Goal: Task Accomplishment & Management: Manage account settings

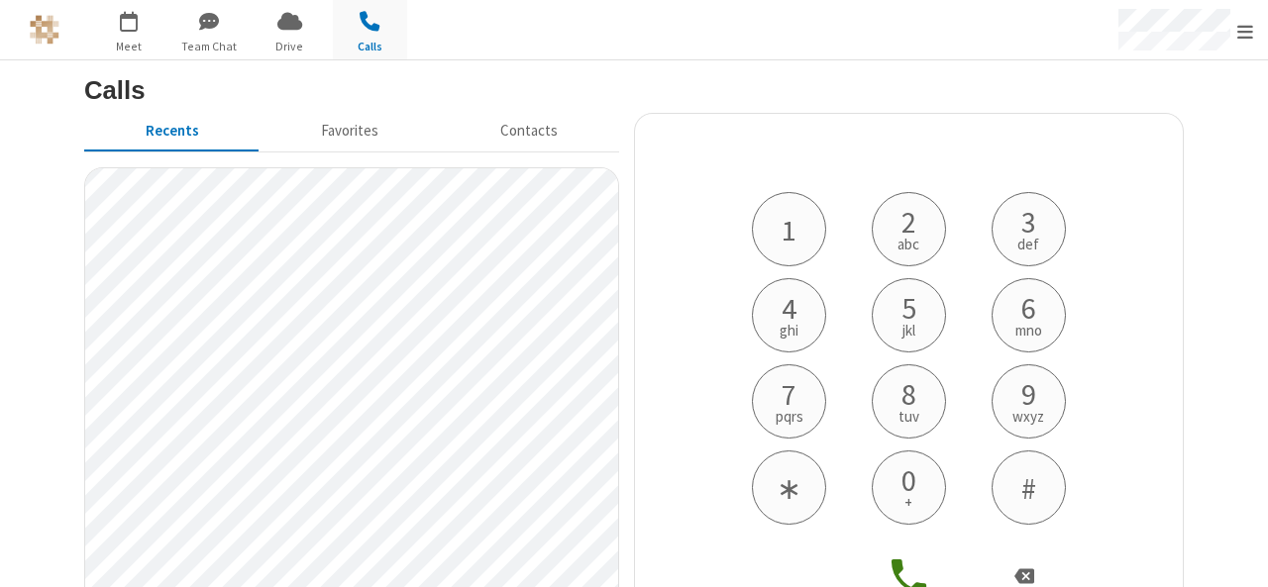
click at [826, 165] on h4 "Phone number" at bounding box center [909, 161] width 347 height 64
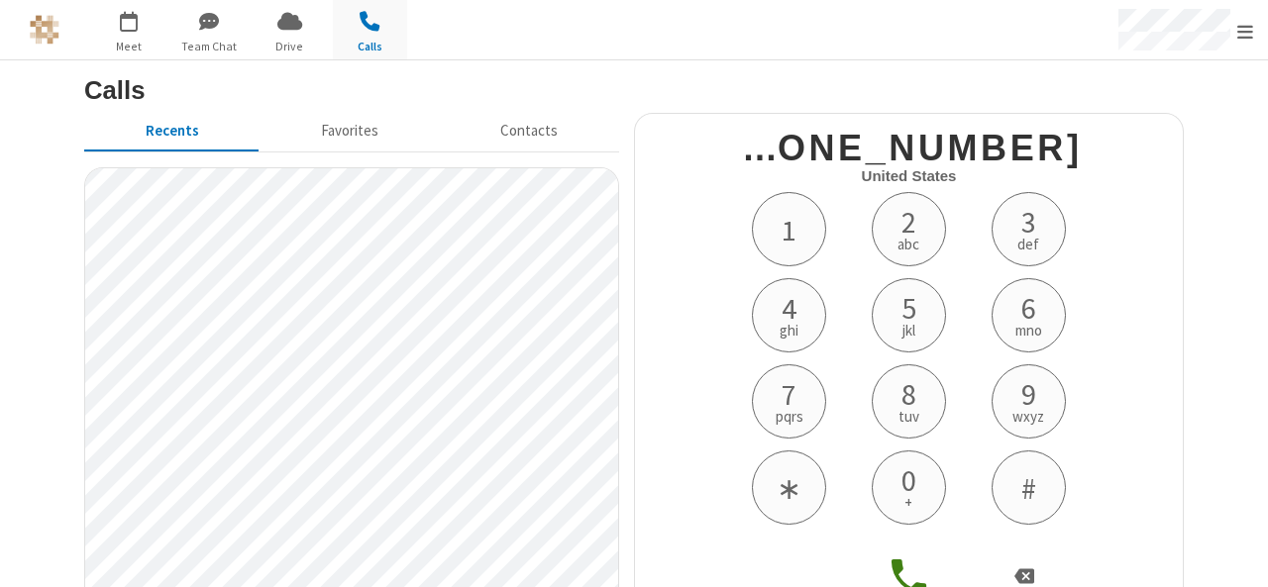
scroll to position [108, 0]
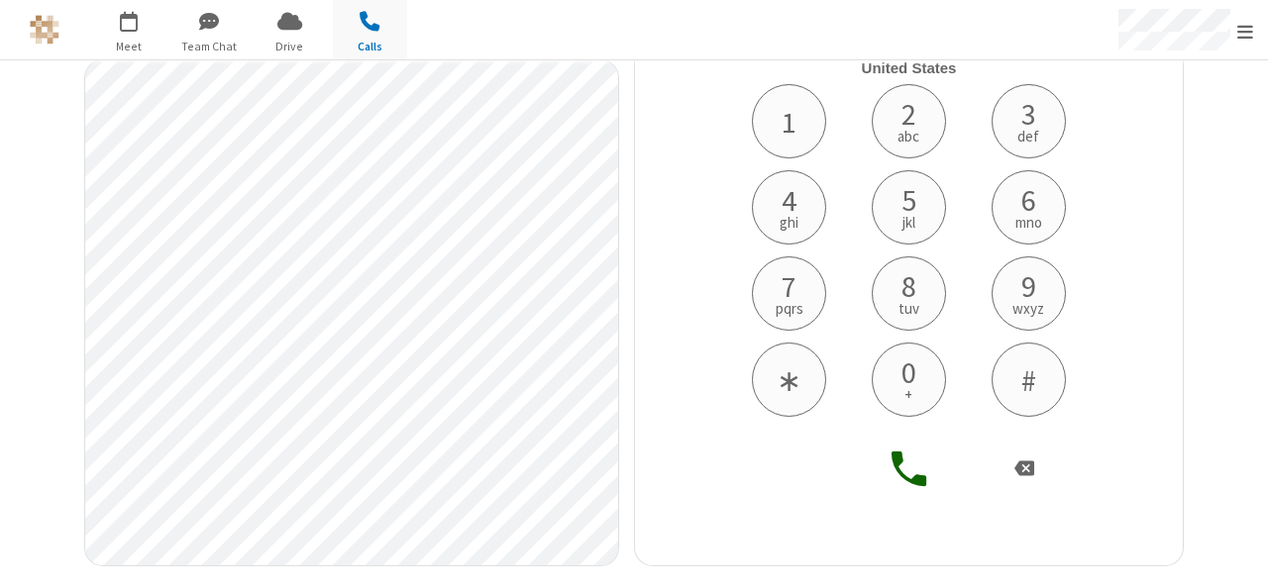
click at [897, 478] on icon at bounding box center [908, 469] width 35 height 35
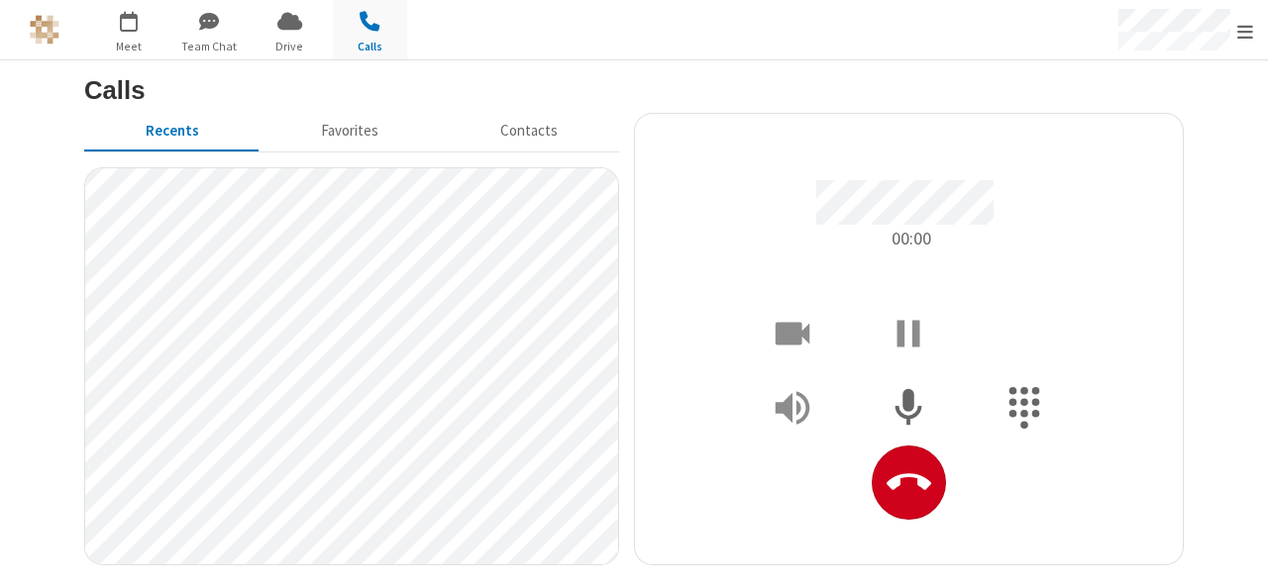
scroll to position [0, 0]
click at [1043, 413] on icon "Show Dialpad" at bounding box center [1024, 408] width 47 height 47
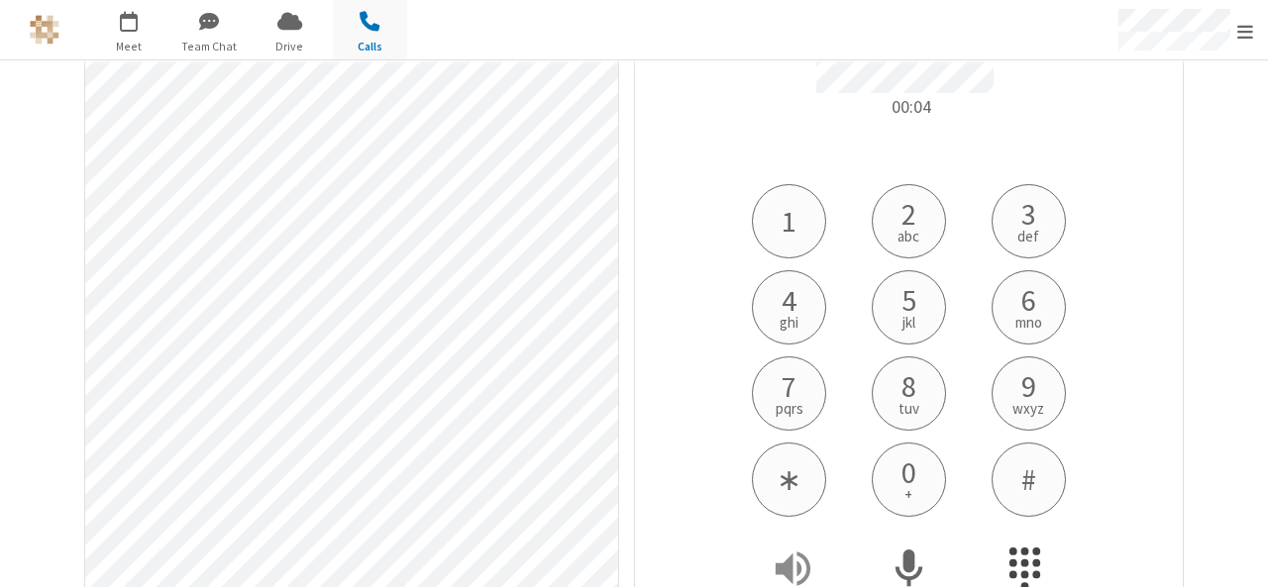
scroll to position [138, 0]
click at [887, 375] on button "8 tuv" at bounding box center [909, 388] width 74 height 74
click at [1007, 291] on button "6 mno" at bounding box center [1028, 301] width 74 height 74
click at [752, 308] on button "4 ghi" at bounding box center [789, 301] width 74 height 74
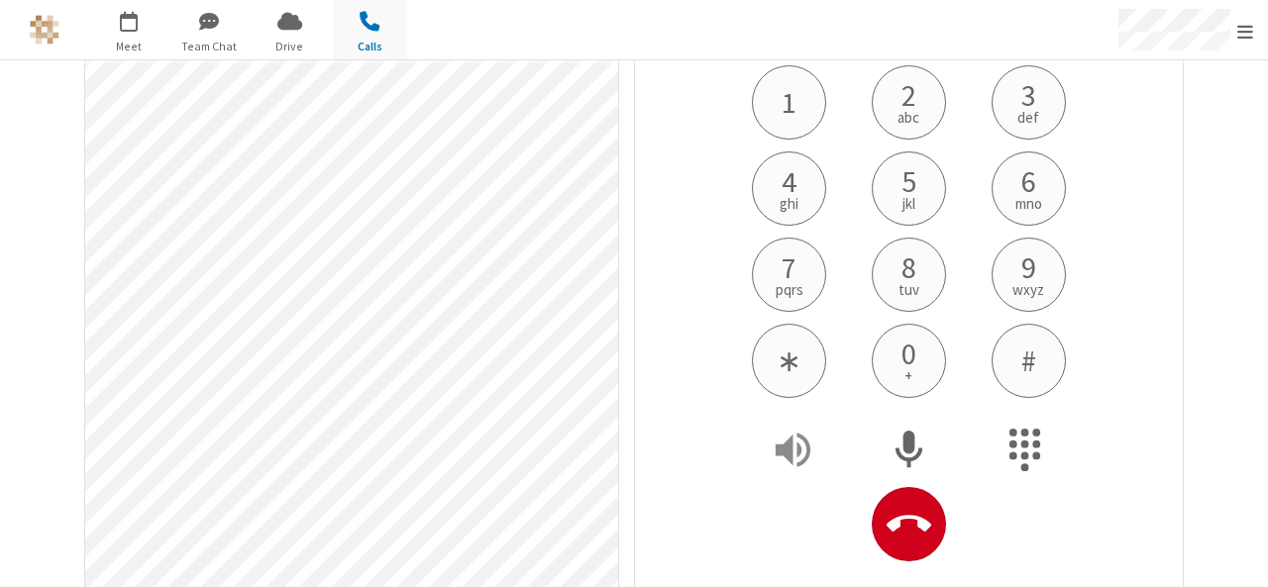
scroll to position [291, 0]
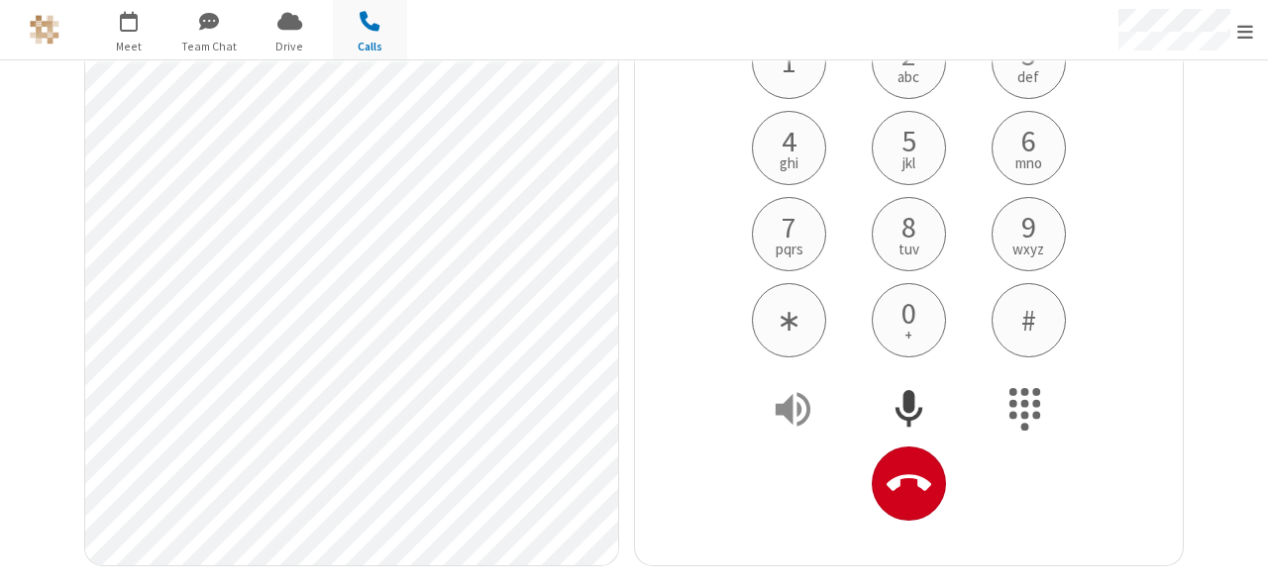
click at [893, 397] on icon "Mute" at bounding box center [909, 409] width 47 height 47
click at [893, 397] on icon "Unmute" at bounding box center [909, 409] width 47 height 47
click at [886, 493] on icon "Hangup" at bounding box center [908, 484] width 45 height 45
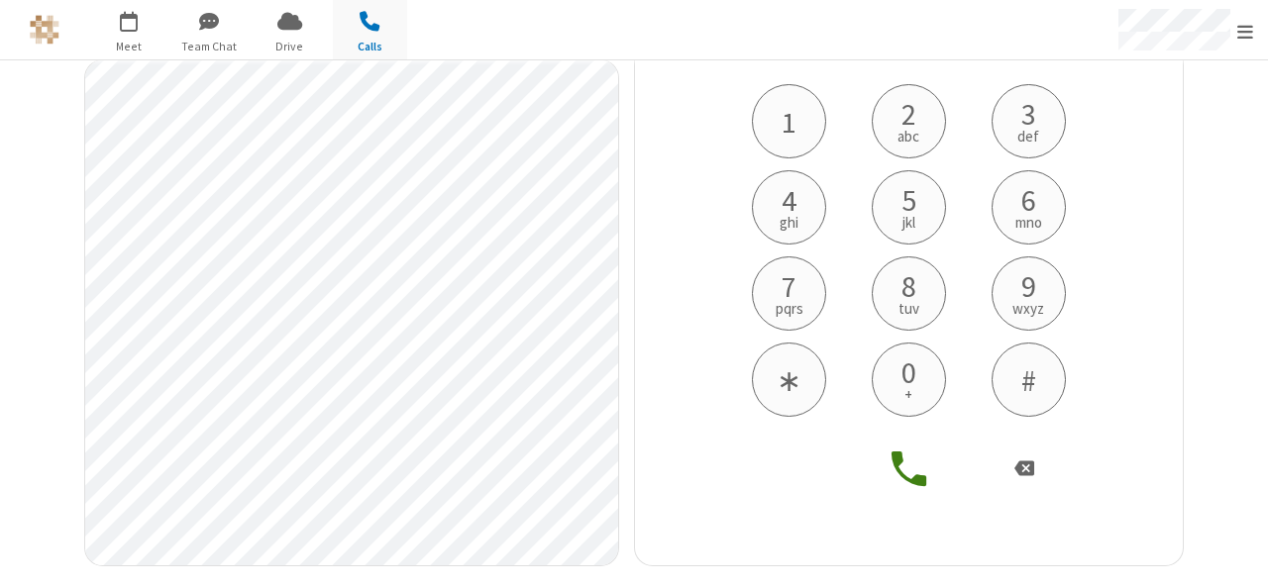
scroll to position [0, 0]
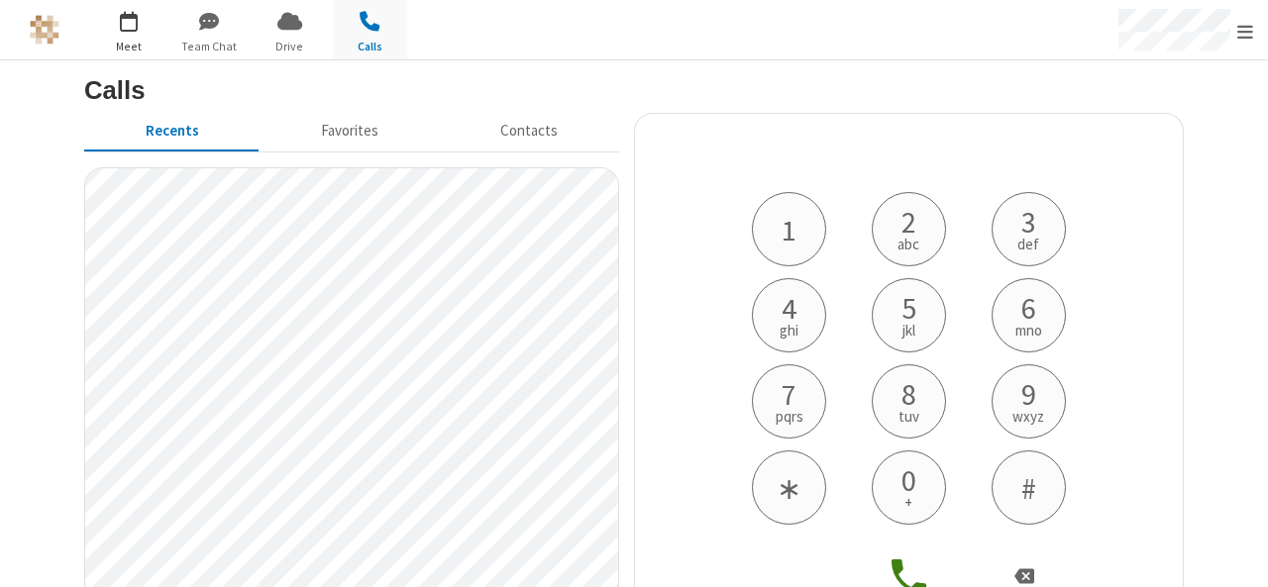
click at [138, 23] on span "button" at bounding box center [129, 21] width 74 height 34
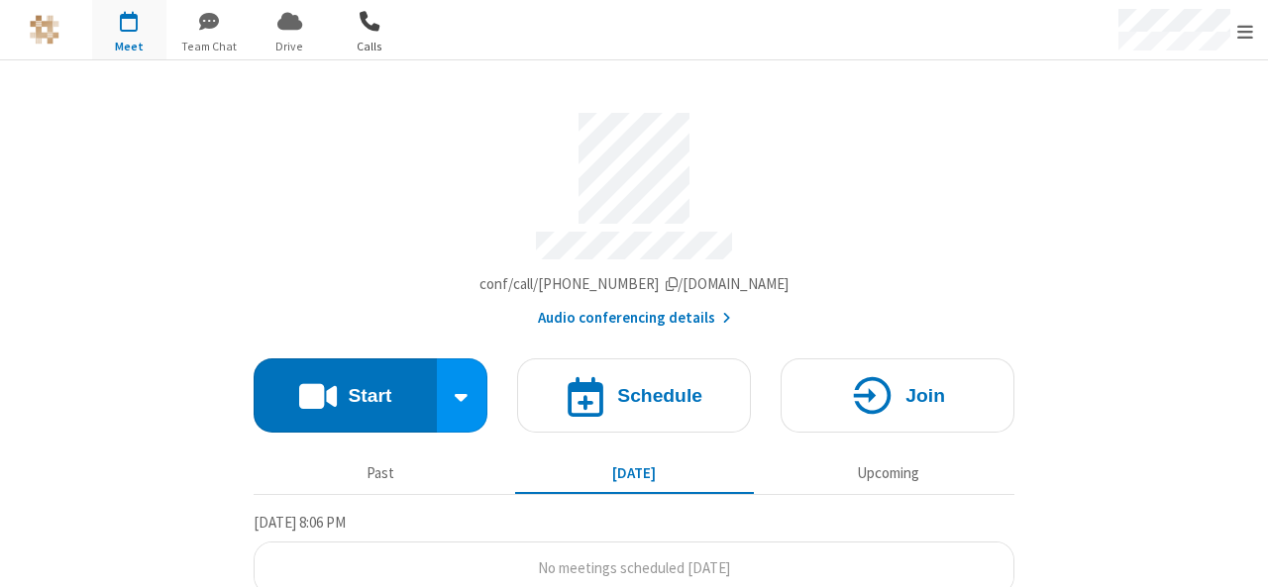
click at [368, 39] on span "Calls" at bounding box center [370, 47] width 74 height 18
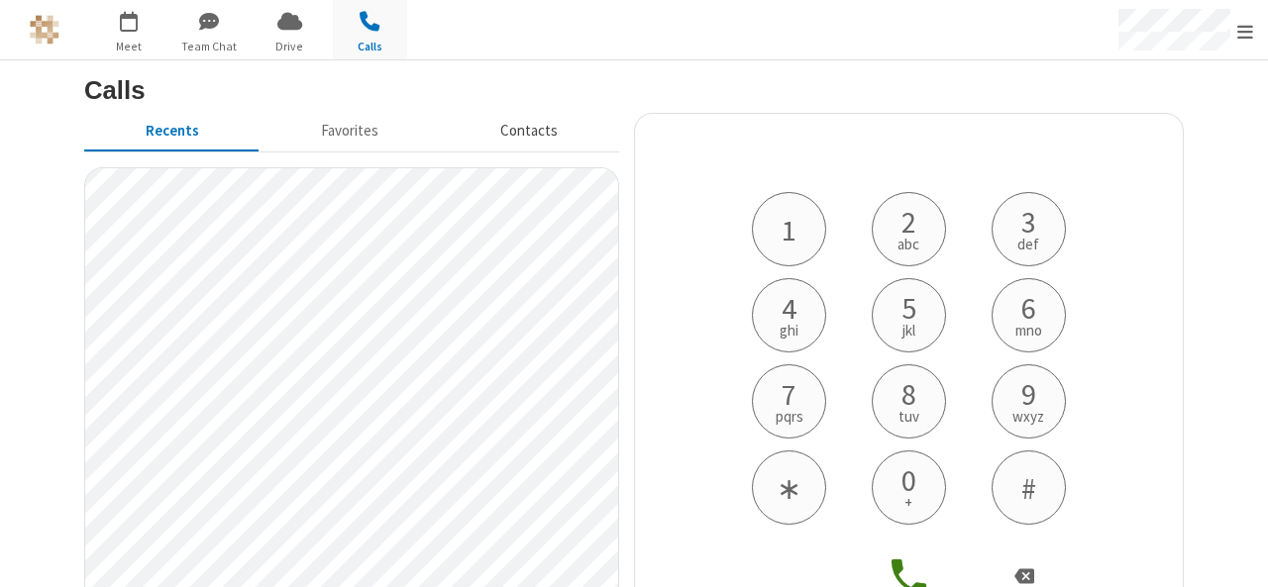
click at [498, 140] on button "Contacts" at bounding box center [529, 132] width 179 height 38
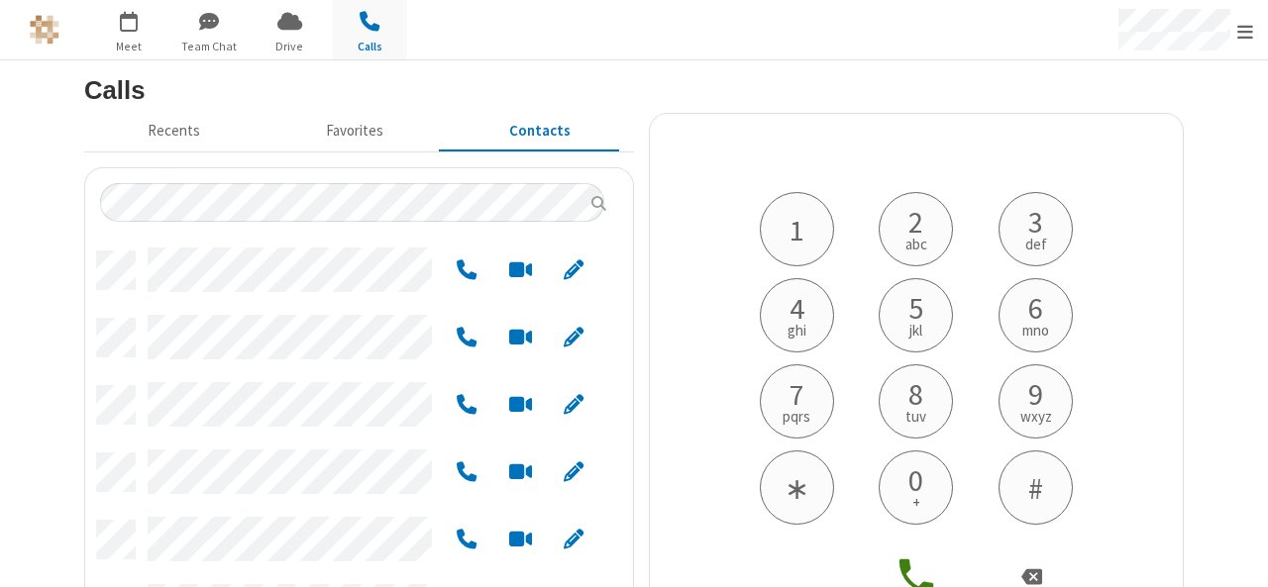
click at [860, 179] on h4 "Phone number" at bounding box center [916, 161] width 347 height 64
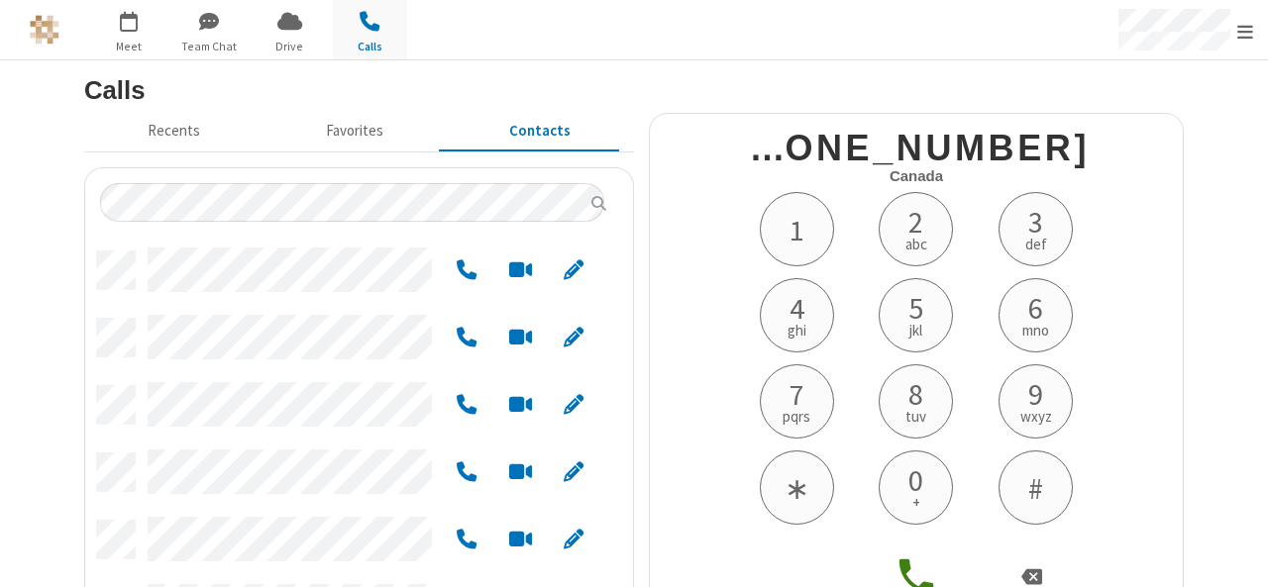
scroll to position [108, 0]
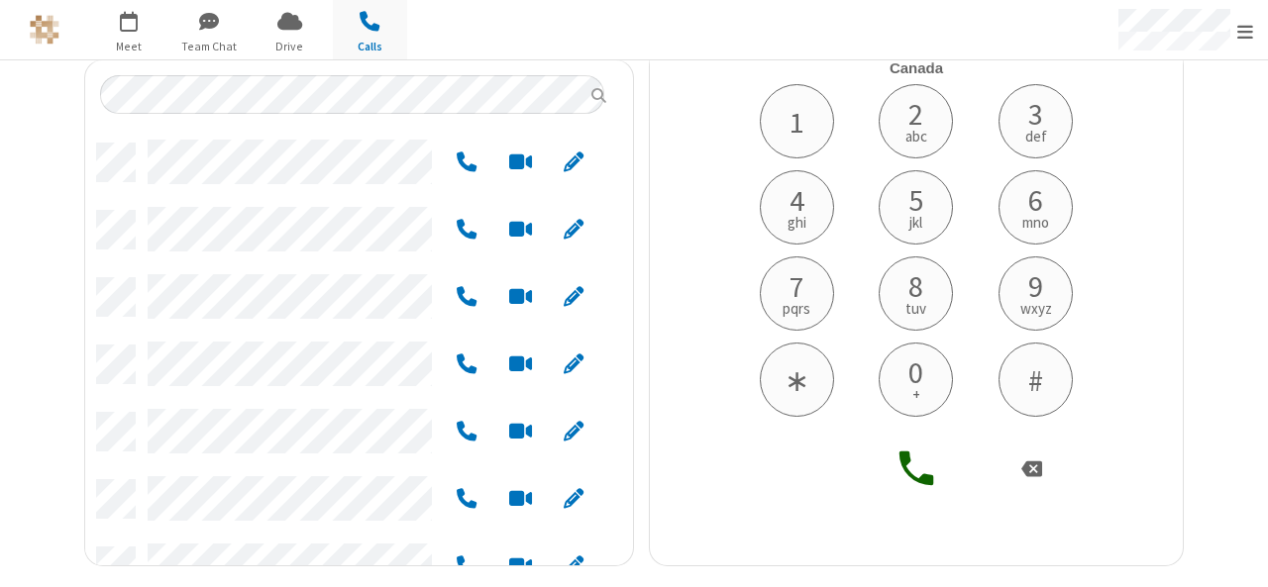
click at [909, 472] on icon at bounding box center [916, 469] width 47 height 47
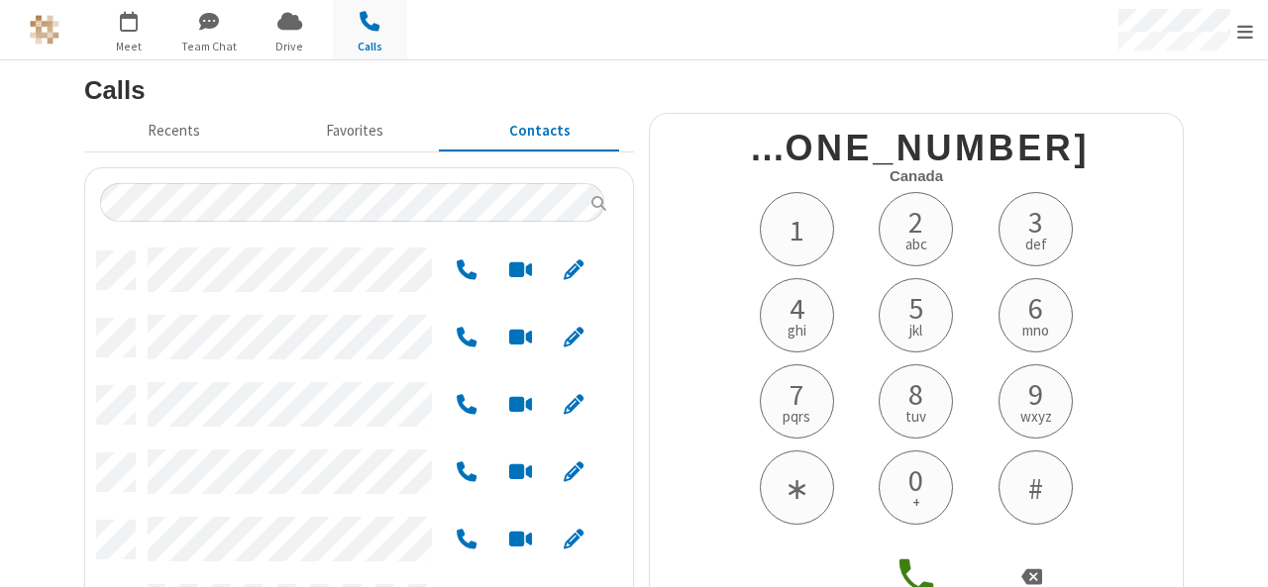
scroll to position [16, 16]
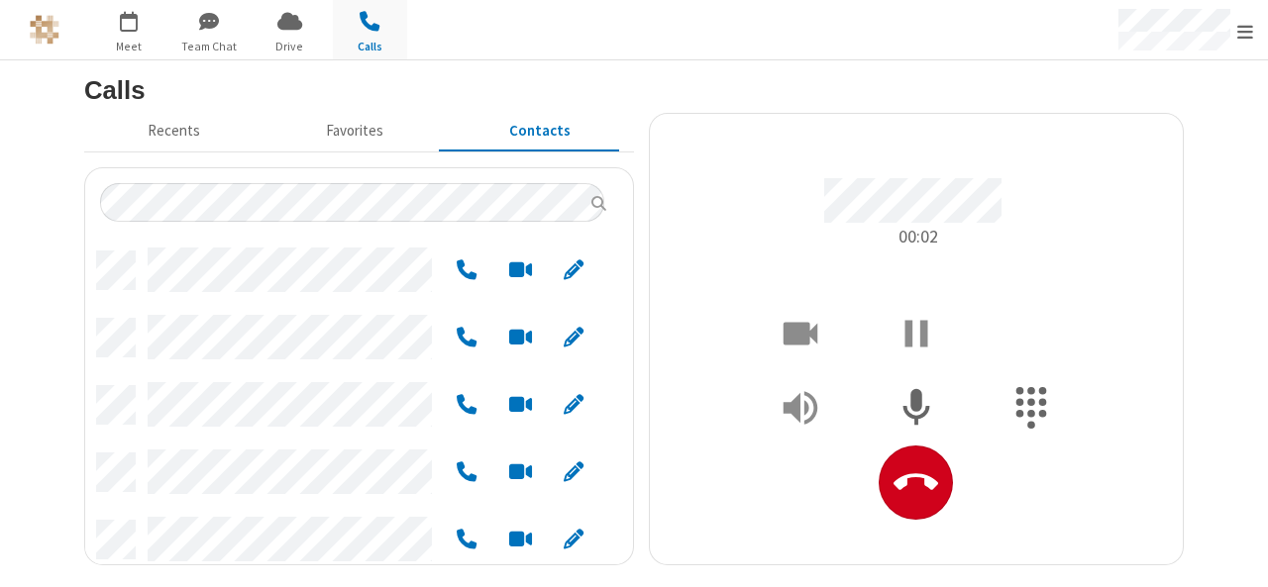
click at [1025, 368] on div at bounding box center [1032, 334] width 97 height 74
click at [1021, 401] on icon "Show Dialpad" at bounding box center [1031, 408] width 31 height 43
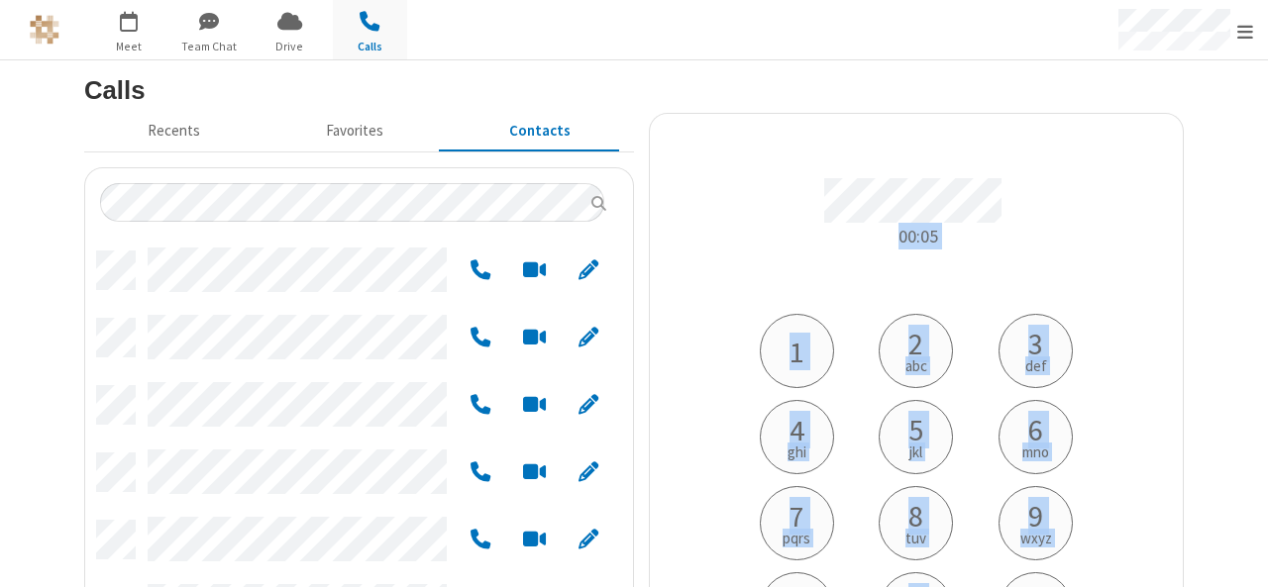
click at [1187, 369] on div "Calls Recents Favorites Contacts 00:05 1 2 abc 3 def 4 ghi 5 jkl 6 mno 7 pqrs 8…" at bounding box center [633, 469] width 1129 height 803
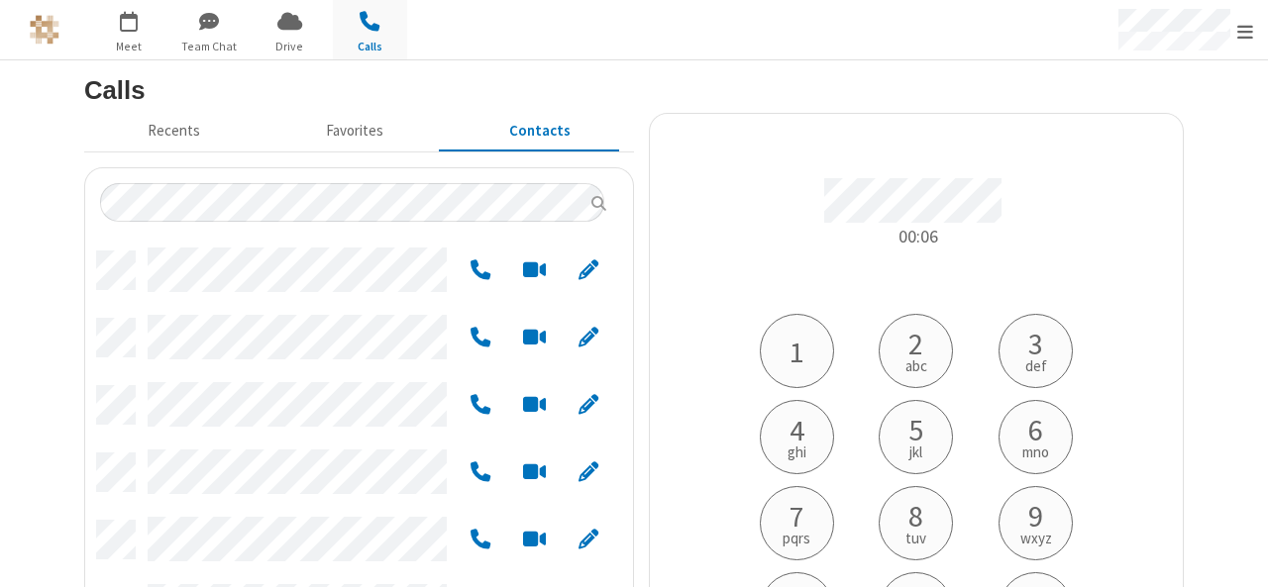
click at [908, 516] on span "8" at bounding box center [915, 516] width 15 height 30
click at [1006, 432] on button "6 mno" at bounding box center [1035, 437] width 74 height 74
click at [789, 443] on span "4" at bounding box center [796, 430] width 15 height 30
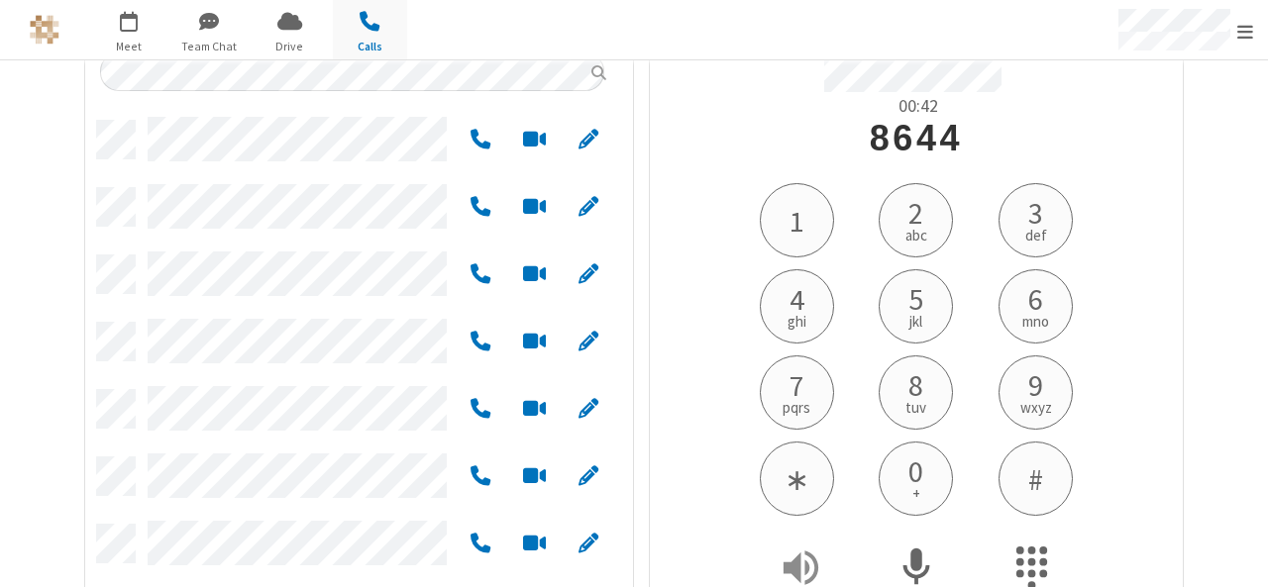
scroll to position [291, 0]
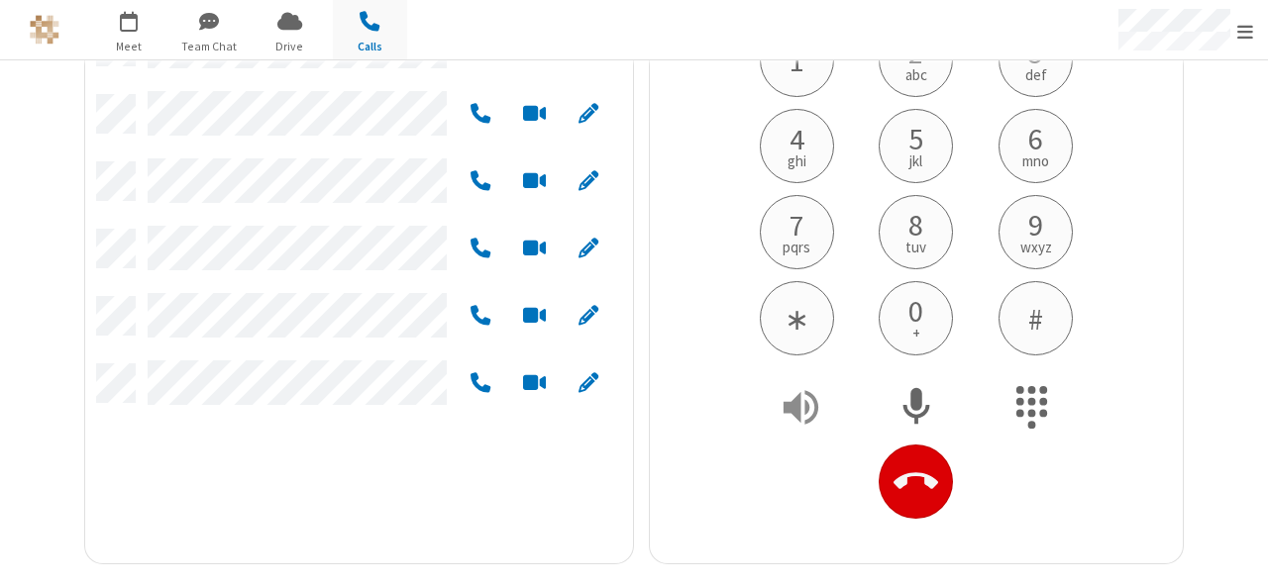
click at [927, 485] on button "Hangup" at bounding box center [916, 482] width 74 height 74
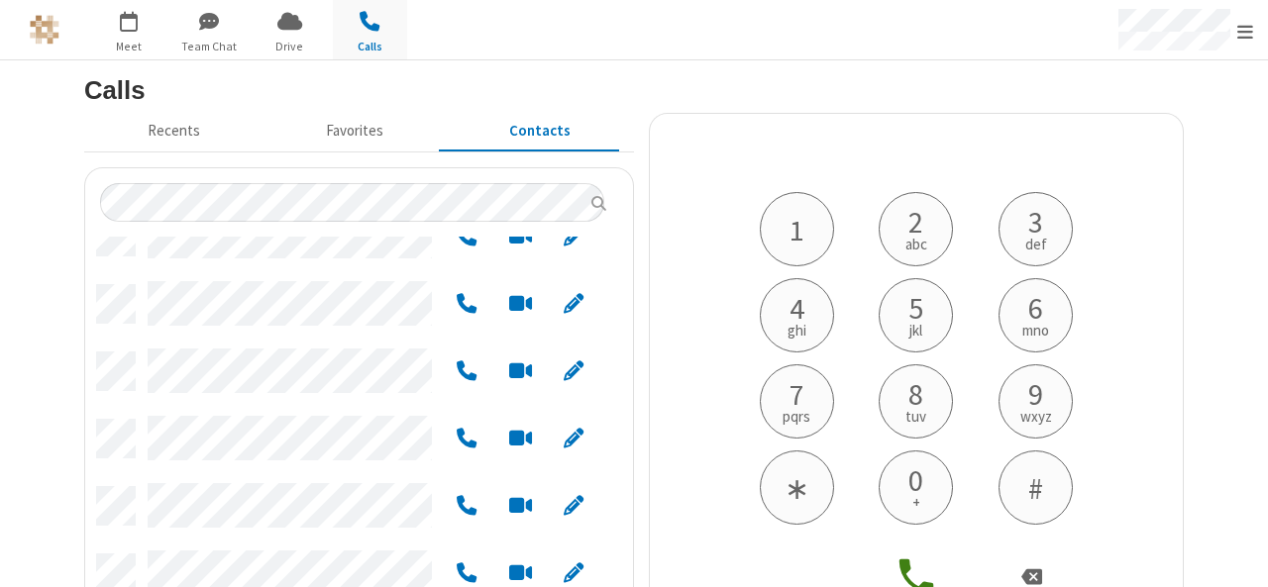
scroll to position [0, 0]
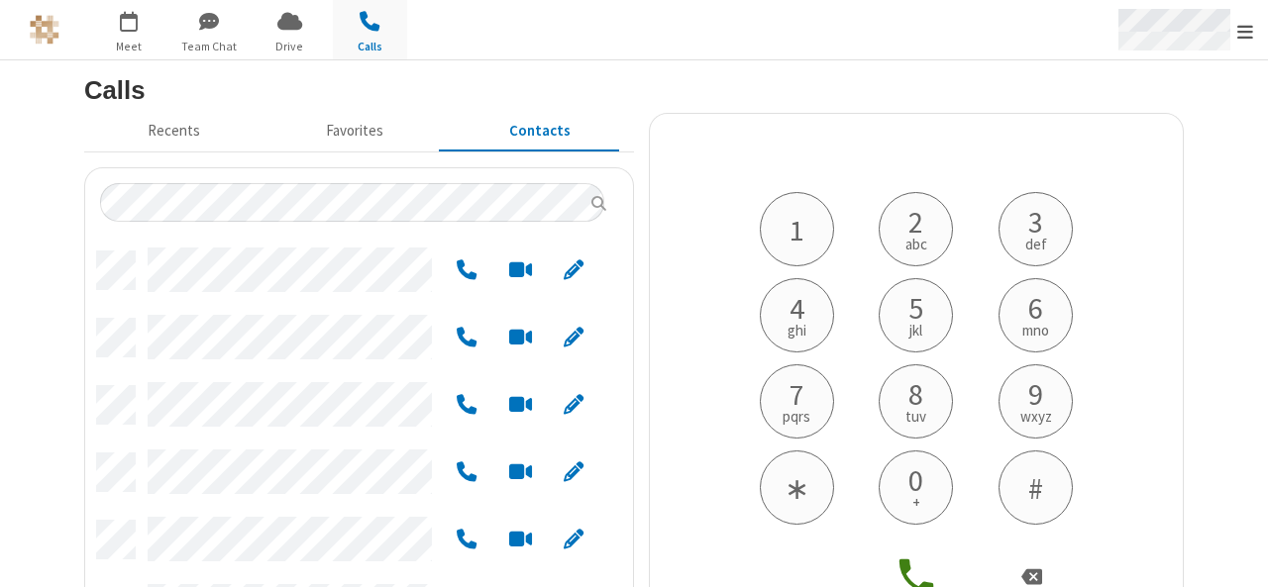
click at [1240, 35] on span "Open menu" at bounding box center [1245, 32] width 16 height 20
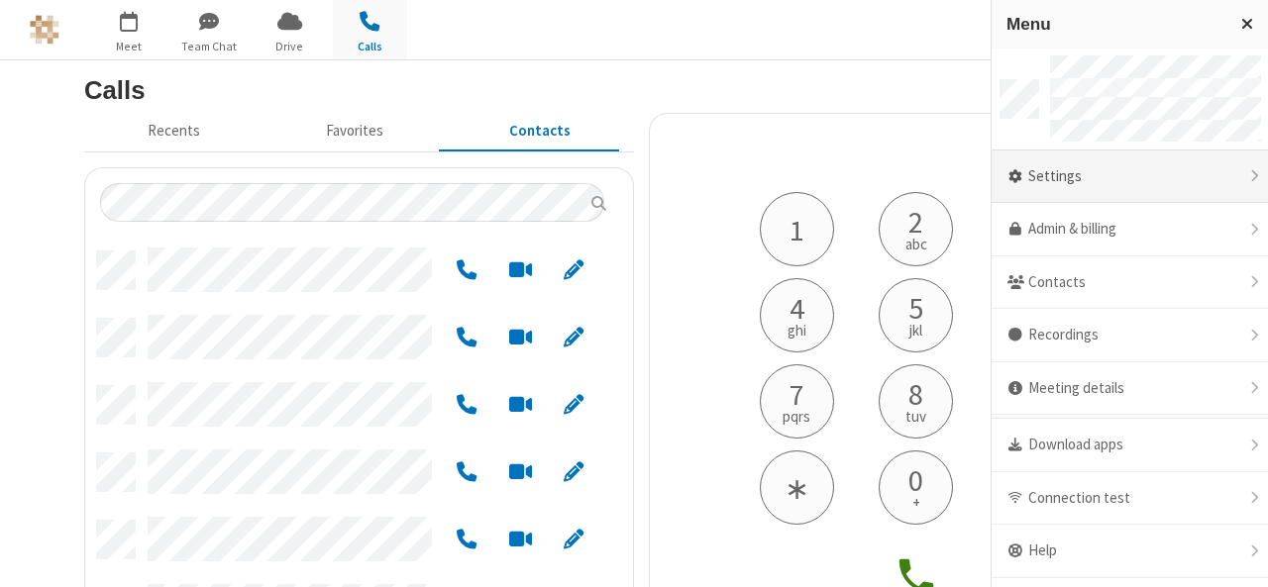
click at [1083, 175] on div "Settings" at bounding box center [1129, 177] width 276 height 53
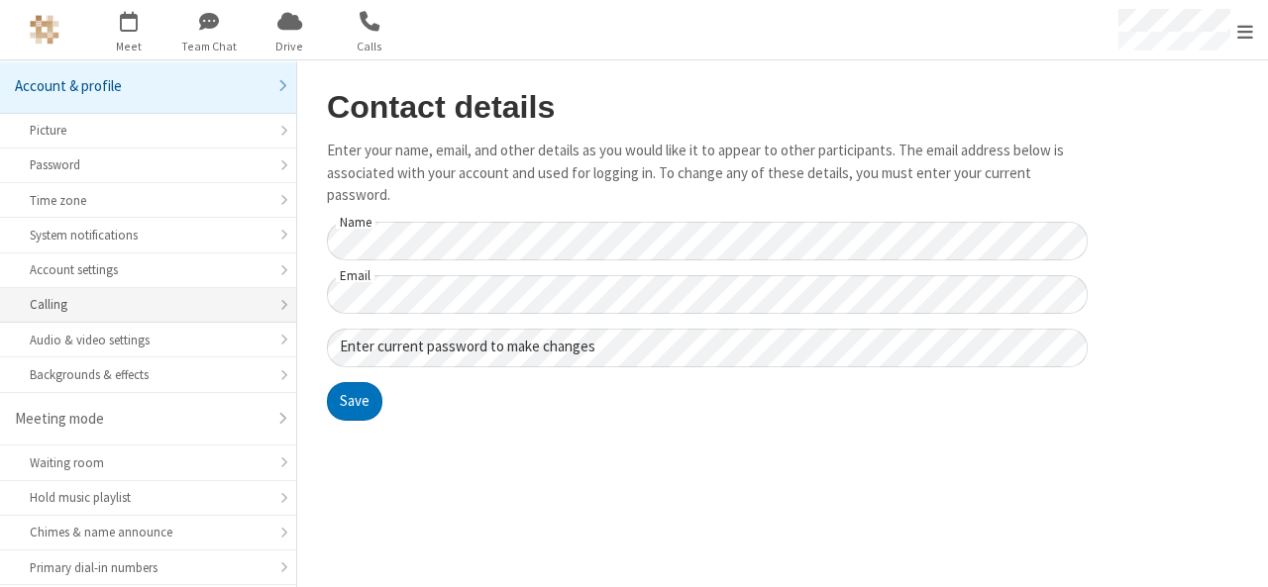
click at [258, 304] on li "Calling" at bounding box center [148, 305] width 296 height 35
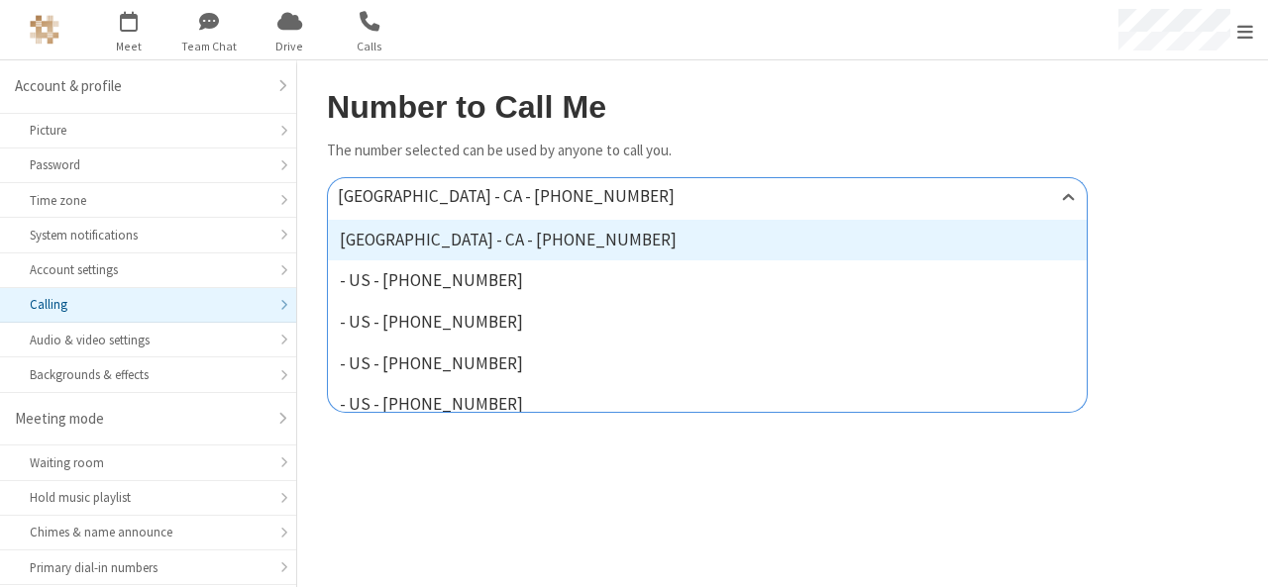
click at [619, 196] on div "Ottawa - CA - +1 613-367-5280" at bounding box center [707, 197] width 759 height 39
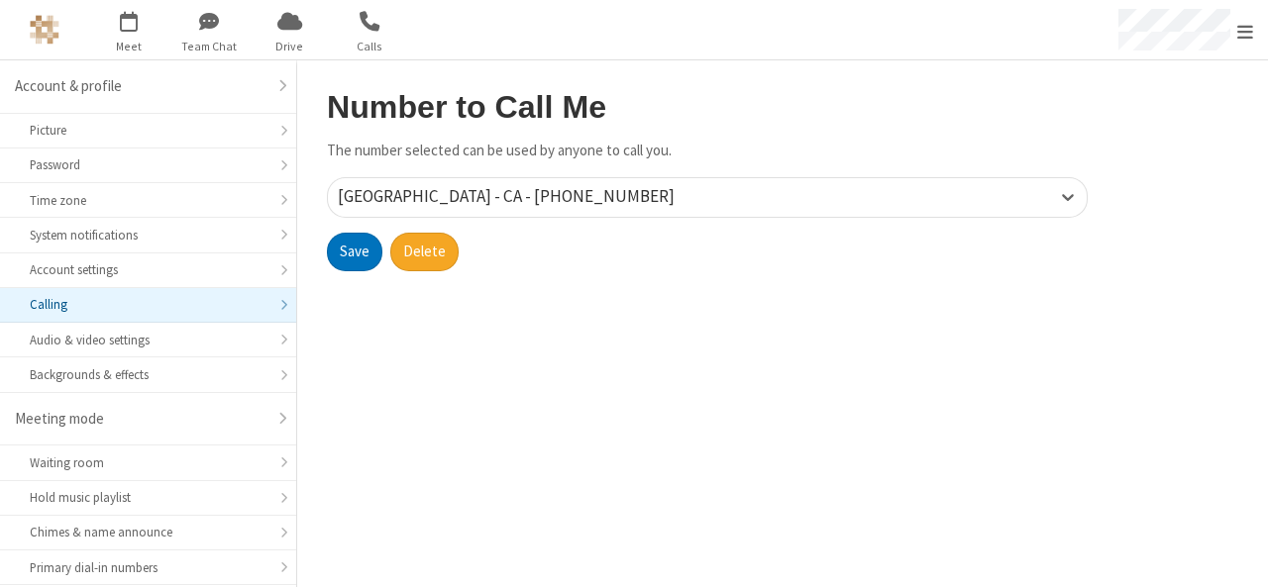
click at [810, 62] on main "Number to Call Me The number selected can be used by anyone to call you. Ottawa…" at bounding box center [782, 323] width 971 height 527
click at [1252, 37] on span "Open menu" at bounding box center [1245, 32] width 16 height 20
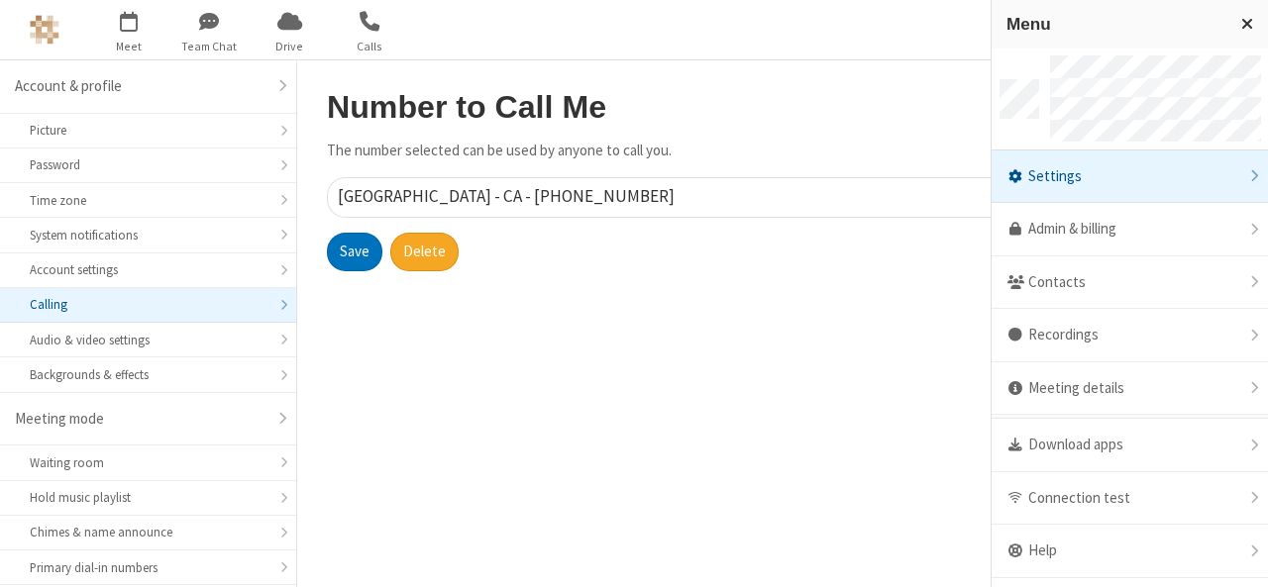
scroll to position [39, 0]
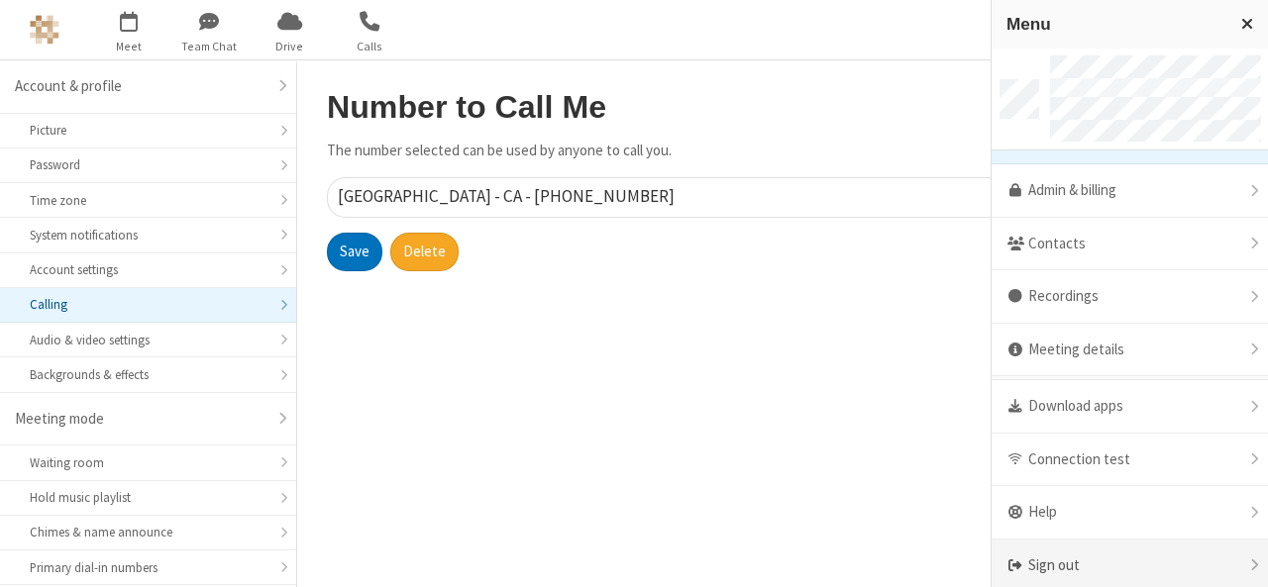
click at [1078, 575] on div "Sign out" at bounding box center [1129, 566] width 276 height 52
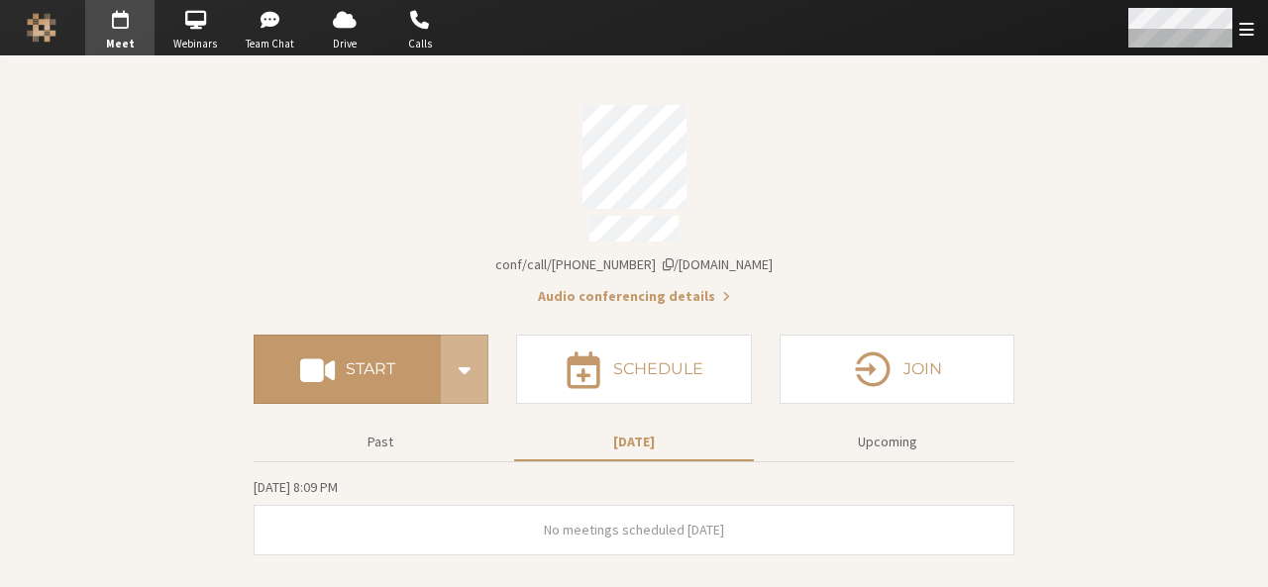
click at [1248, 31] on span "Open menu" at bounding box center [1246, 29] width 15 height 19
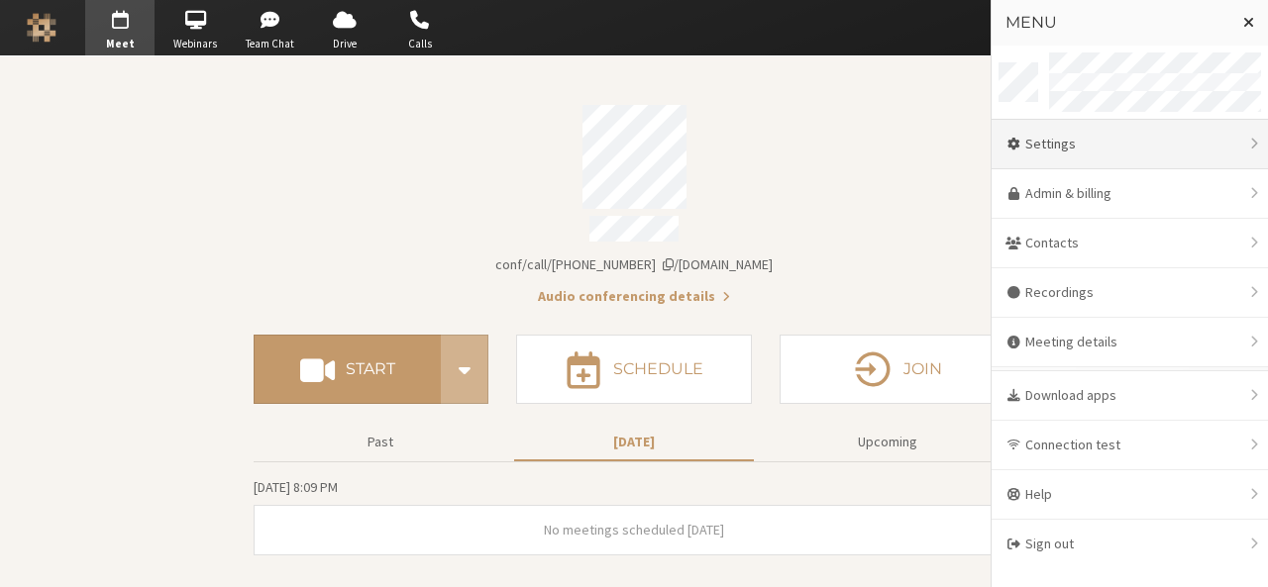
click at [1102, 148] on div "Settings" at bounding box center [1129, 145] width 276 height 50
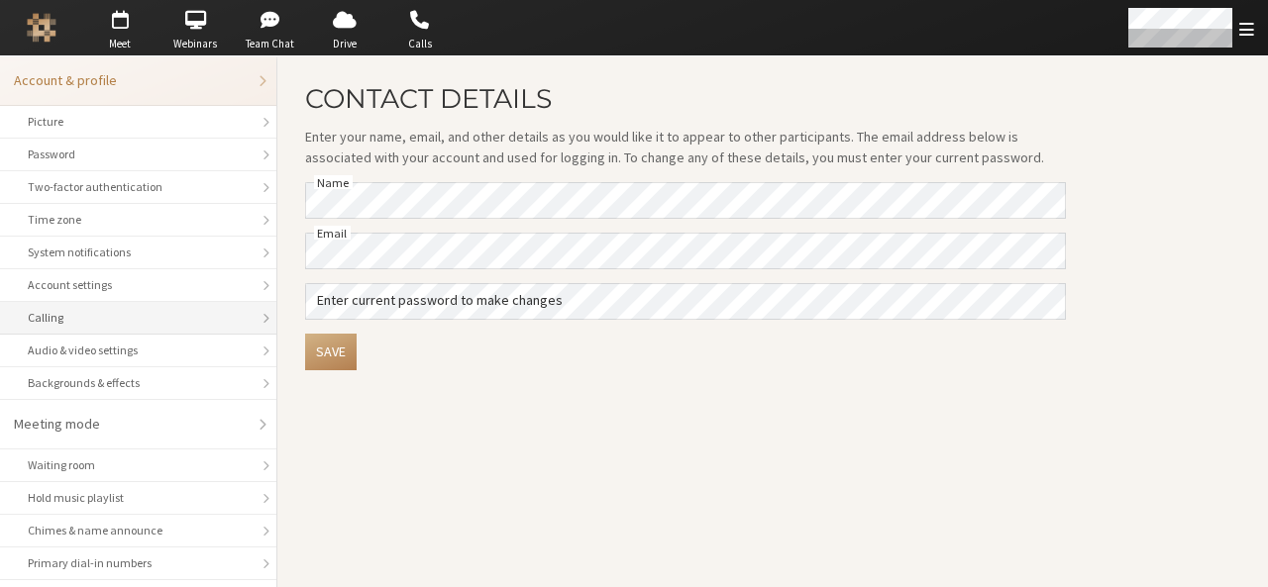
click at [117, 312] on div "Calling" at bounding box center [138, 318] width 221 height 18
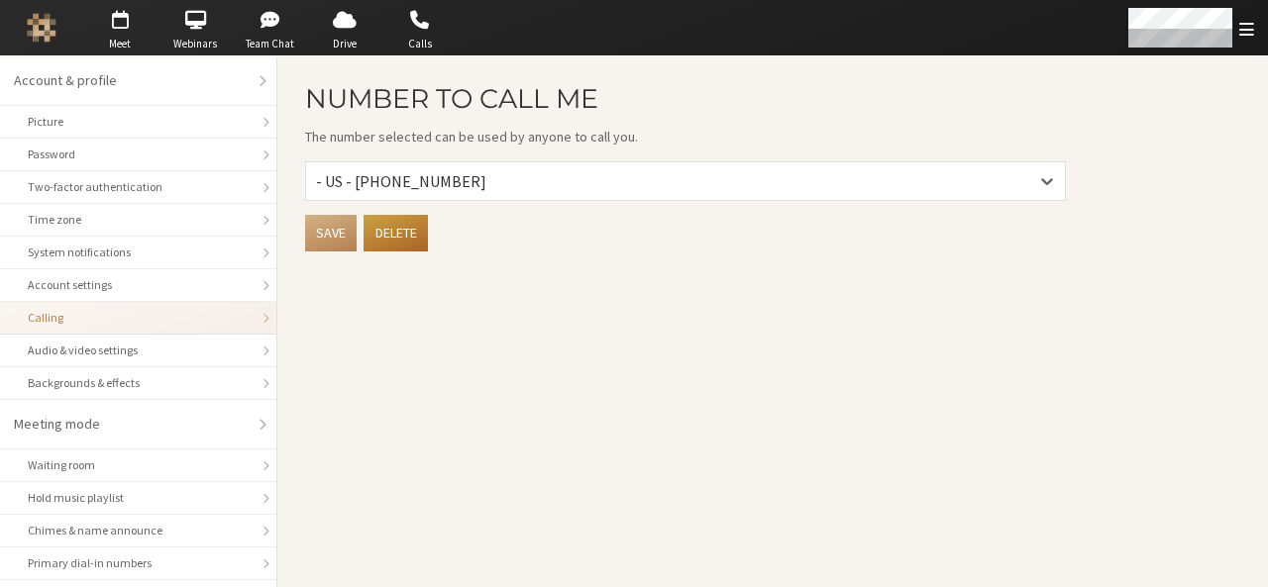
click at [680, 318] on main "Number to Call Me The number selected can be used by anyone to call you. - US -…" at bounding box center [772, 321] width 990 height 531
click at [418, 30] on span "button" at bounding box center [419, 20] width 69 height 32
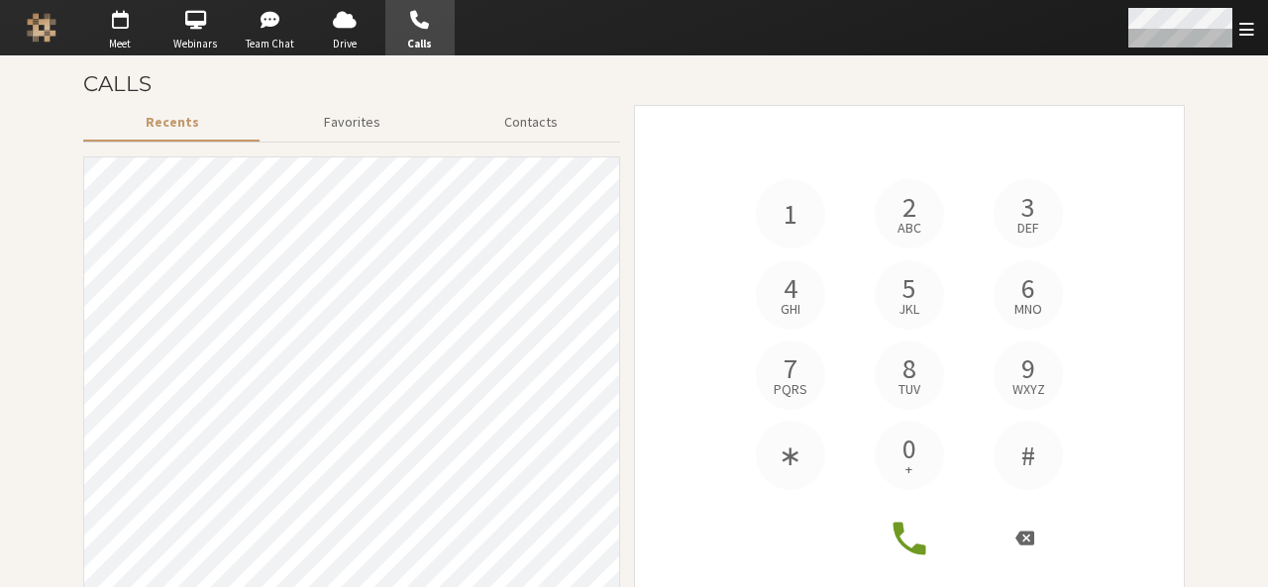
click at [1254, 20] on div "Open menu" at bounding box center [1189, 27] width 156 height 55
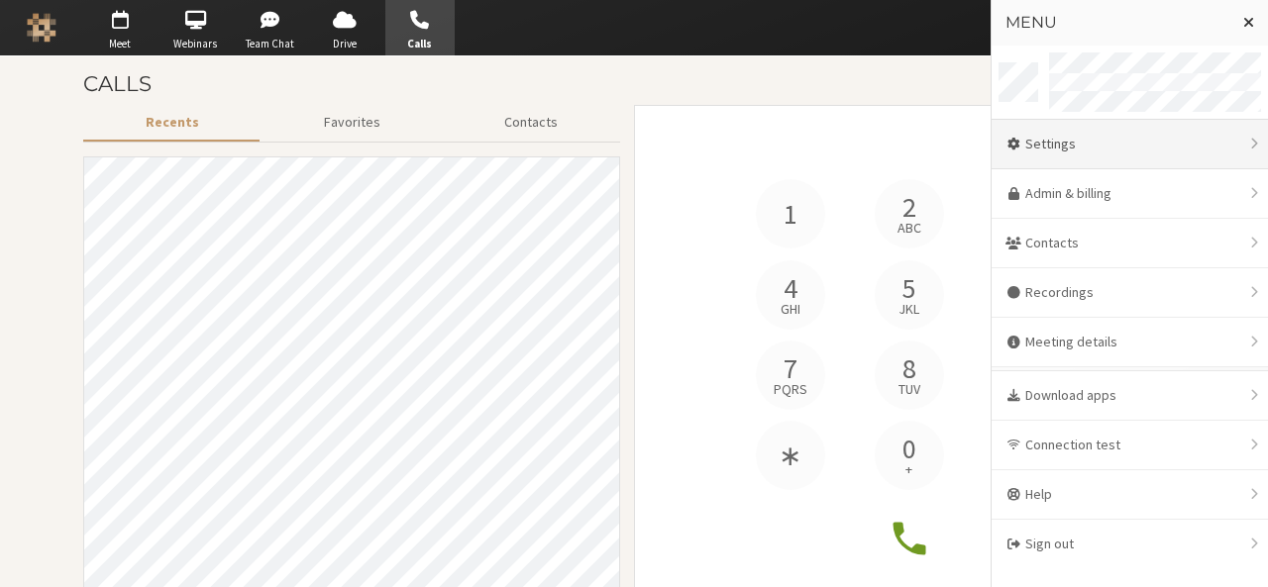
click at [1144, 151] on div "Settings" at bounding box center [1129, 145] width 276 height 50
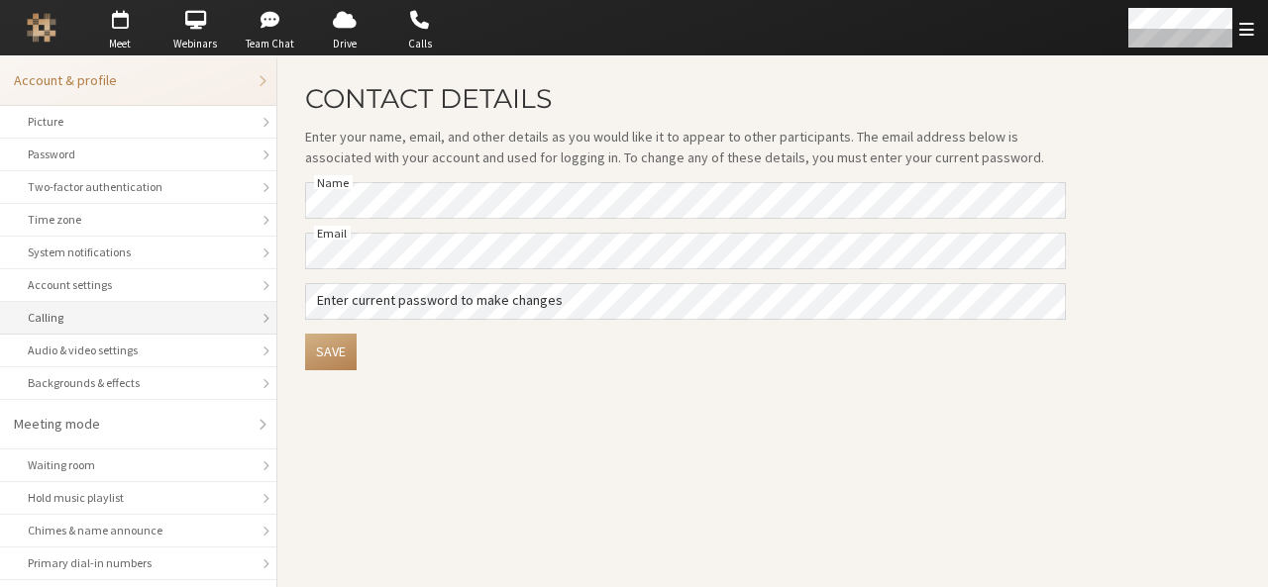
click at [170, 318] on div "Calling" at bounding box center [138, 318] width 221 height 18
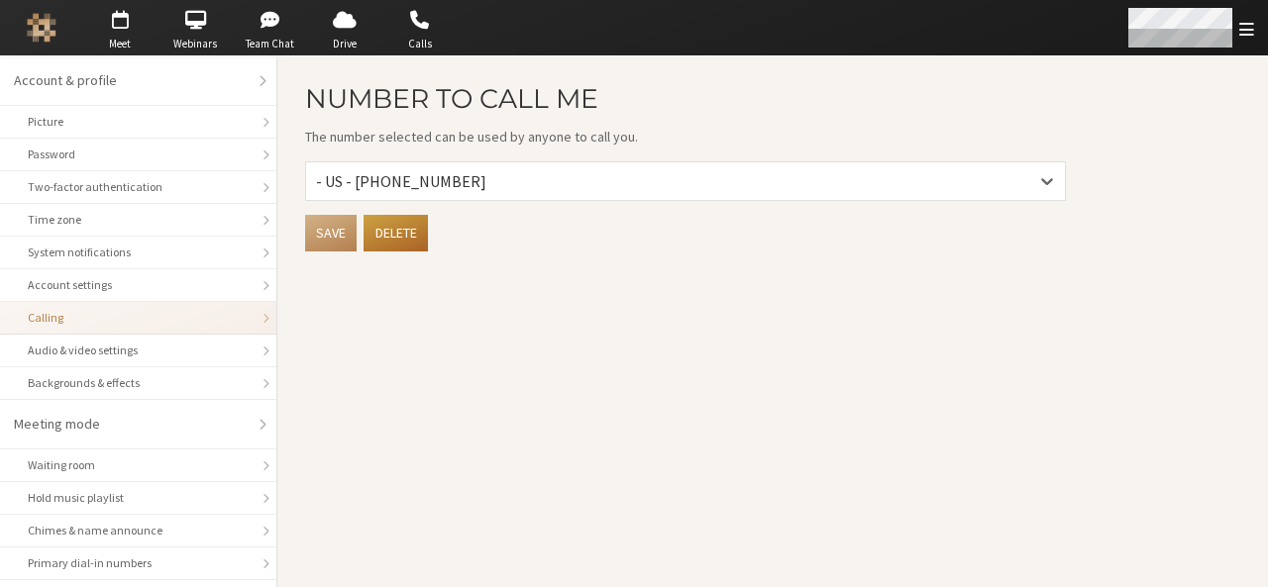
click at [1240, 37] on span "Open menu" at bounding box center [1246, 29] width 15 height 19
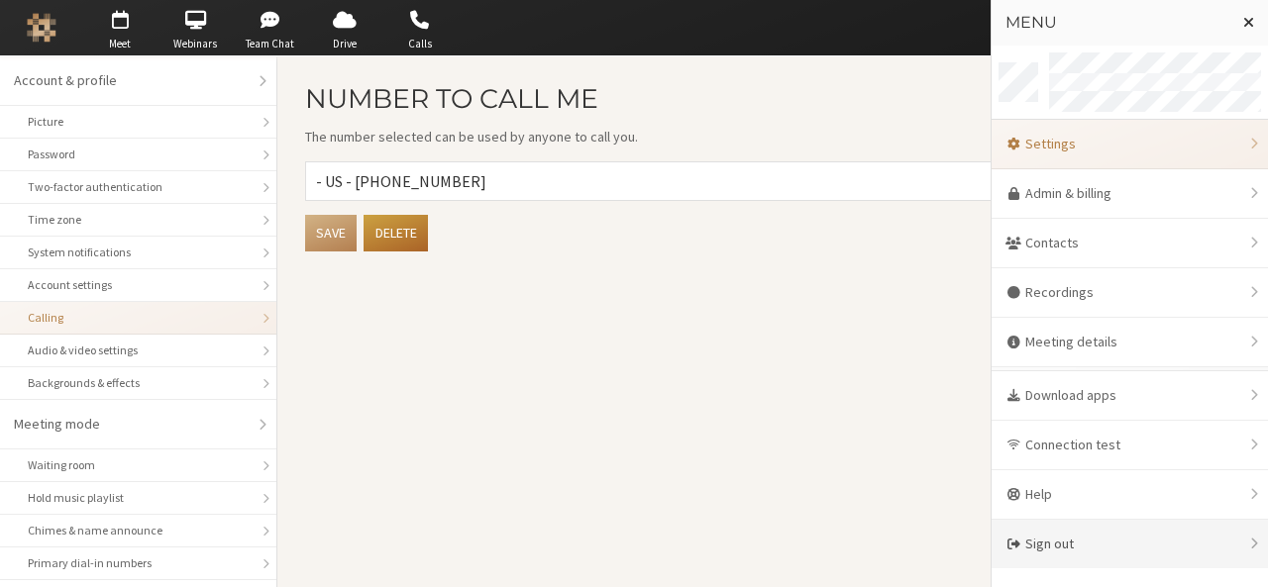
click at [1125, 520] on div "Sign out" at bounding box center [1129, 544] width 276 height 49
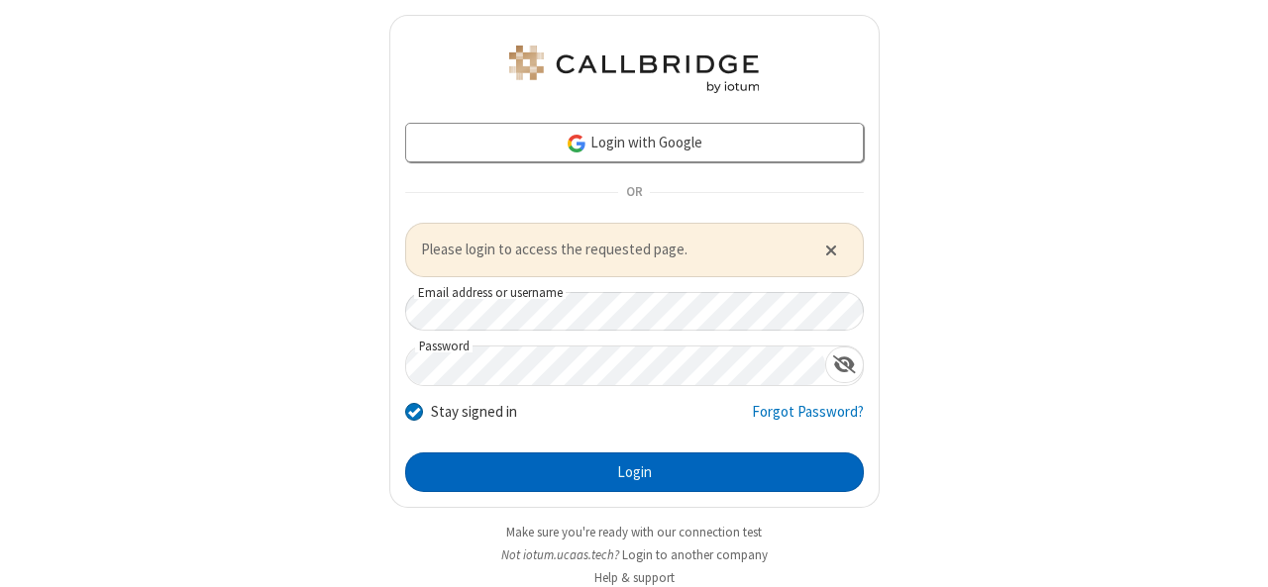
click at [598, 463] on button "Login" at bounding box center [634, 473] width 459 height 40
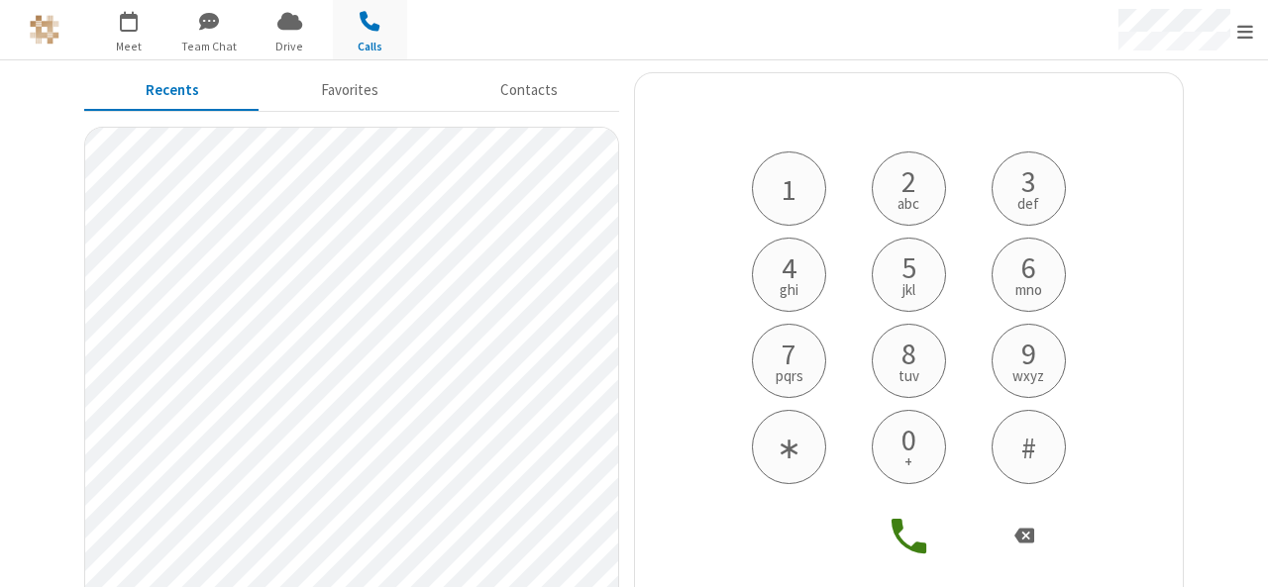
scroll to position [42, 0]
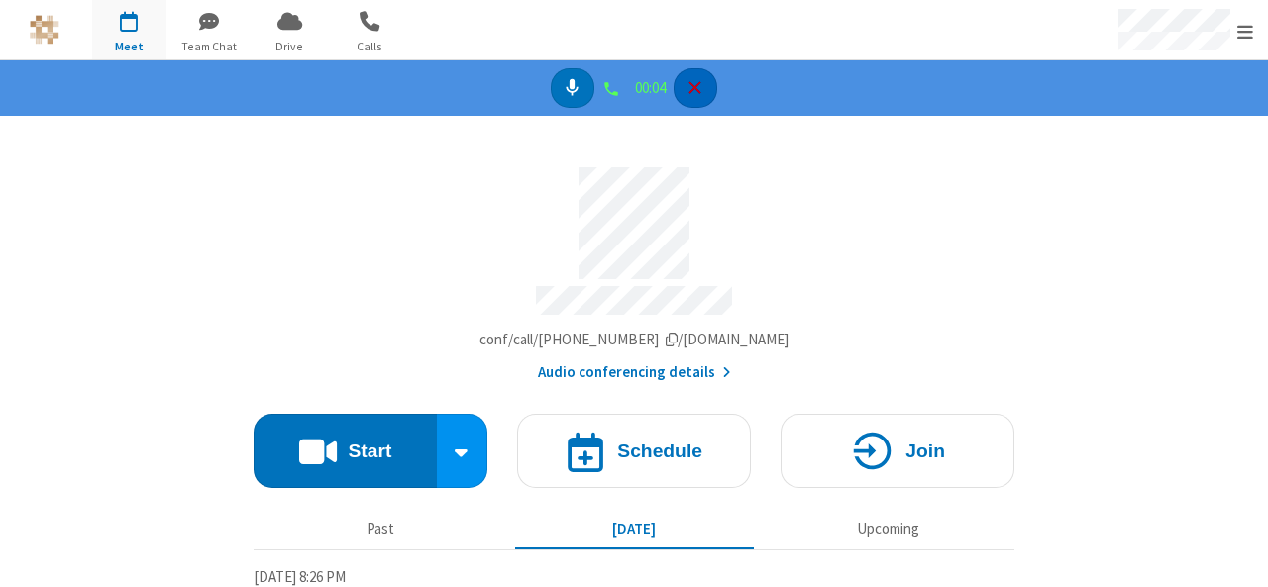
click at [690, 88] on icon "Hangup" at bounding box center [694, 87] width 21 height 21
